Goal: Transaction & Acquisition: Purchase product/service

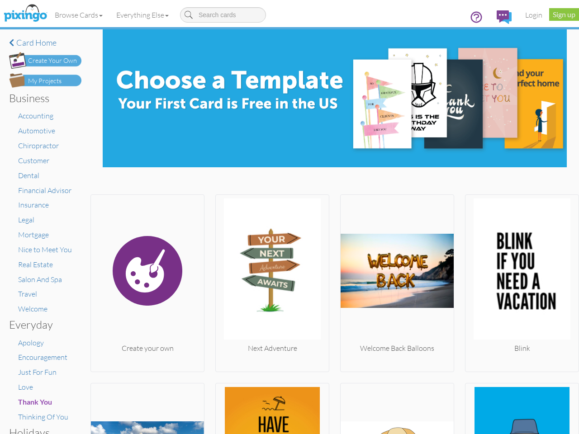
click at [289, 217] on img at bounding box center [272, 270] width 113 height 145
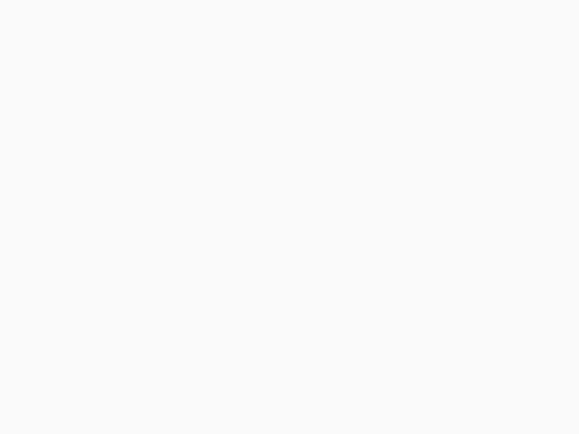
click at [79, 15] on body at bounding box center [289, 217] width 579 height 434
click at [144, 15] on body at bounding box center [289, 217] width 579 height 434
click at [146, 281] on body at bounding box center [289, 217] width 579 height 434
click at [269, 281] on body at bounding box center [289, 217] width 579 height 434
click at [392, 281] on body at bounding box center [289, 217] width 579 height 434
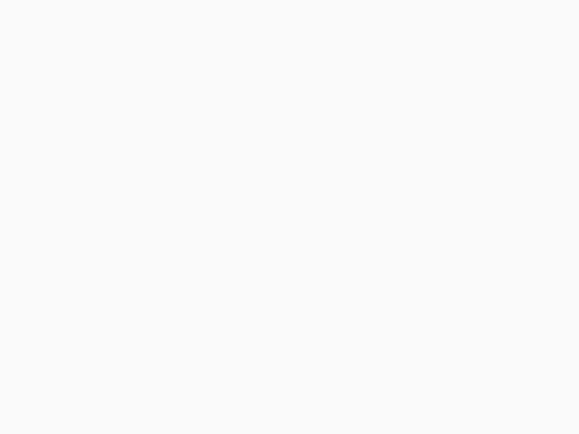
click at [515, 281] on body at bounding box center [289, 217] width 579 height 434
click at [146, 407] on body at bounding box center [289, 217] width 579 height 434
click at [269, 407] on body at bounding box center [289, 217] width 579 height 434
click at [392, 407] on body at bounding box center [289, 217] width 579 height 434
